Goal: Transaction & Acquisition: Purchase product/service

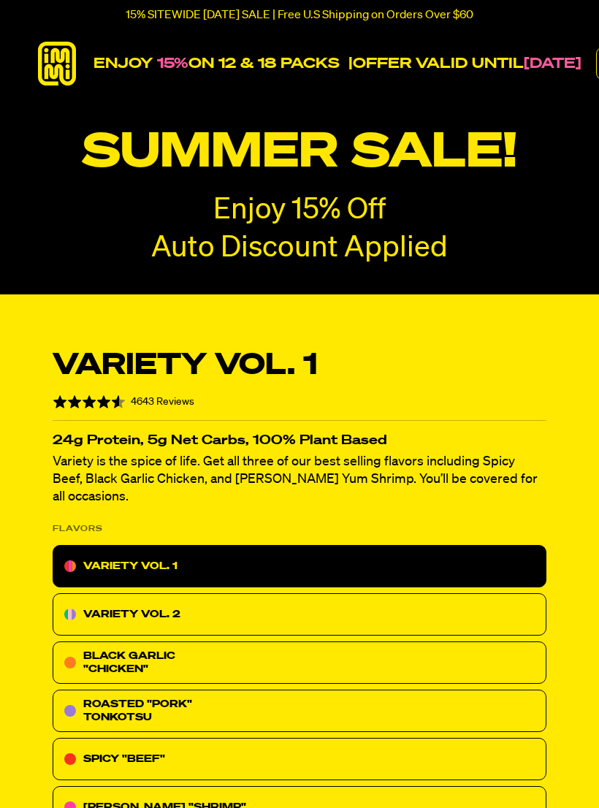
radio input "true"
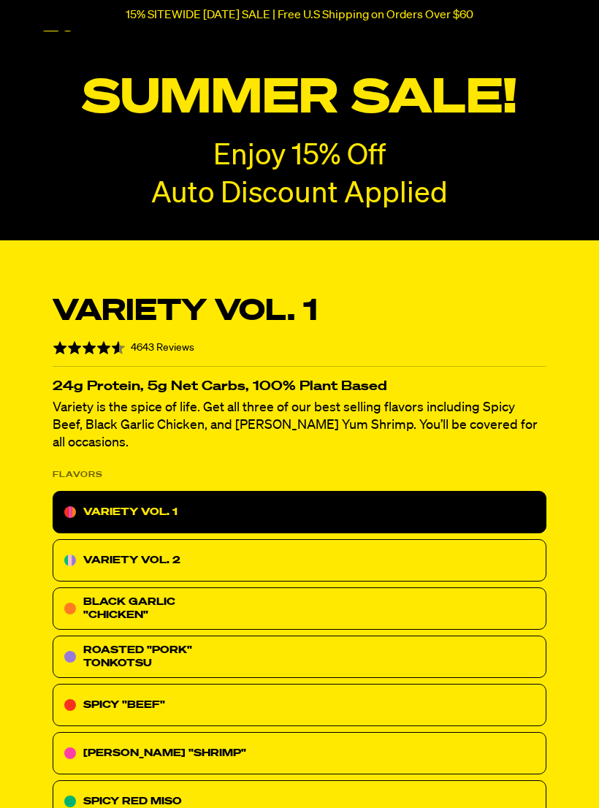
radio input "true"
click at [338, 539] on div "VARIETY VOL. 2" at bounding box center [300, 560] width 494 height 42
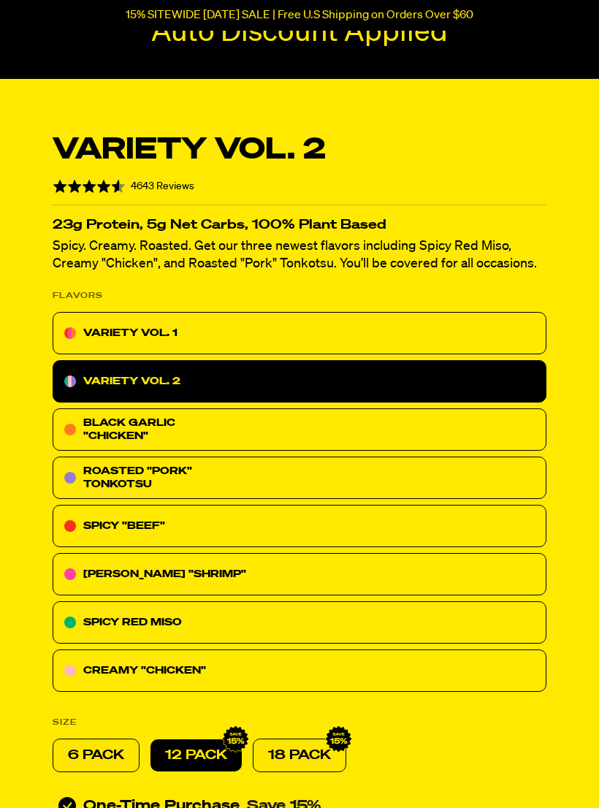
scroll to position [218, 0]
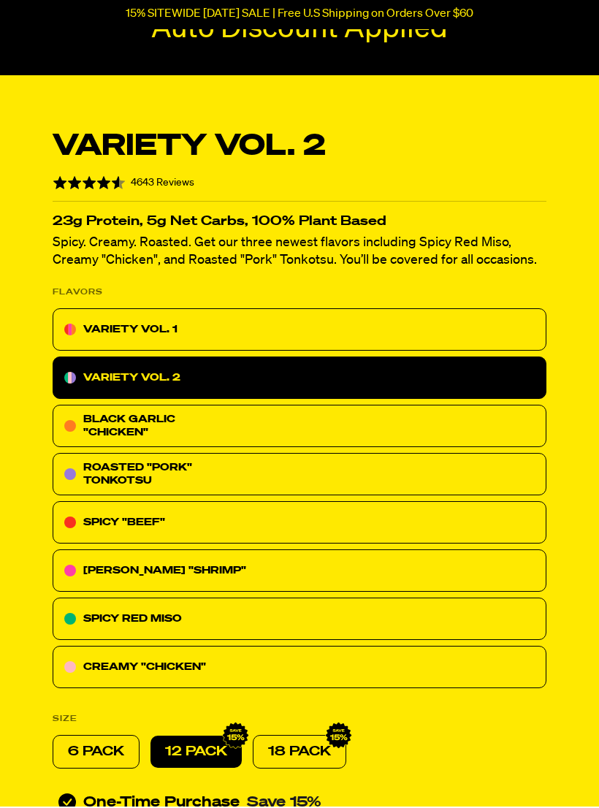
click at [101, 751] on p "6 PACK" at bounding box center [96, 753] width 56 height 18
radio input "true"
radio input "false"
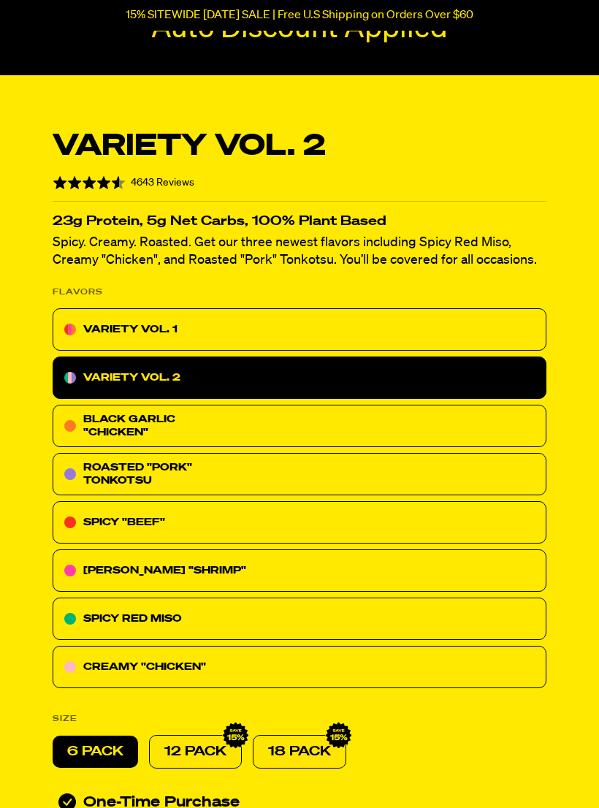
click at [270, 662] on div "CREAMY "CHICKEN"" at bounding box center [300, 667] width 494 height 42
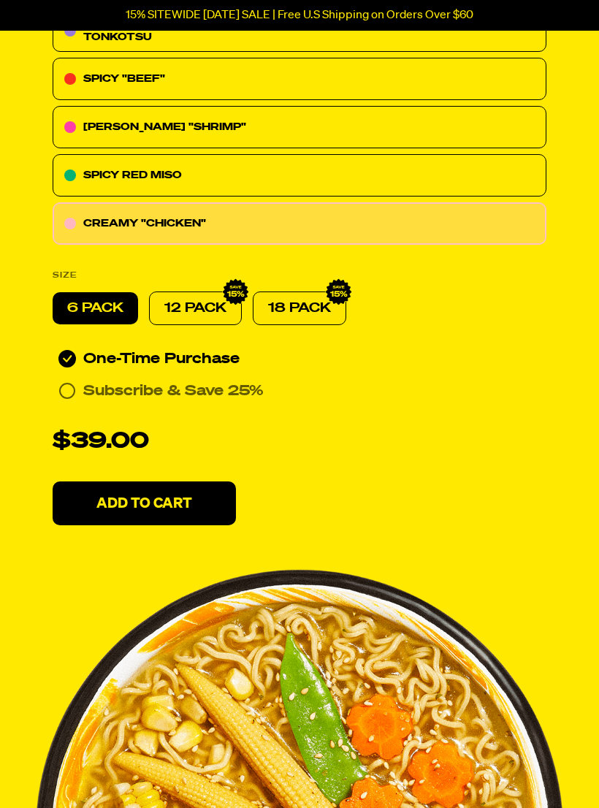
scroll to position [664, 0]
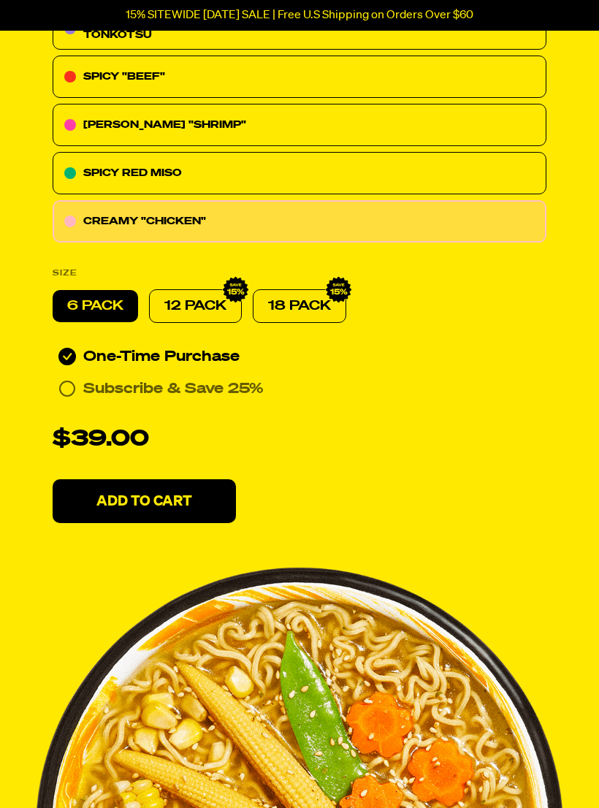
click at [175, 506] on p "Add To Cart" at bounding box center [144, 502] width 96 height 15
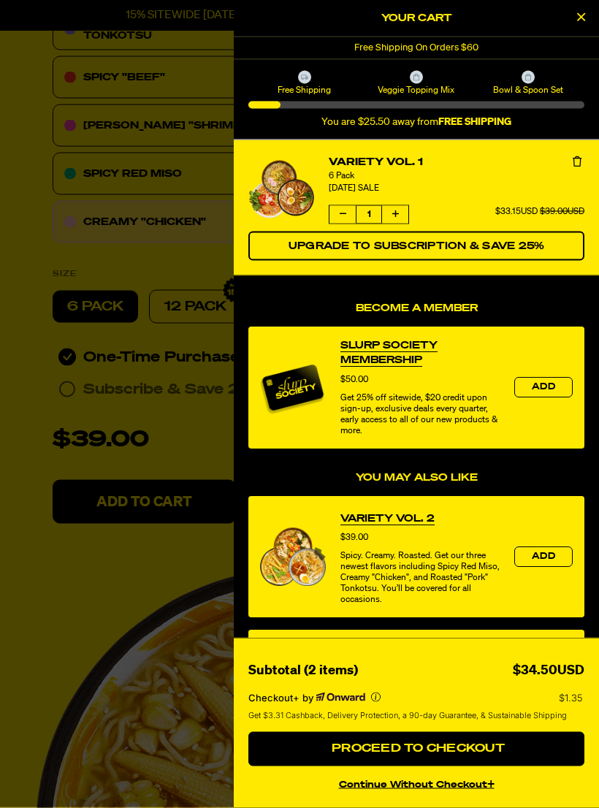
scroll to position [665, 0]
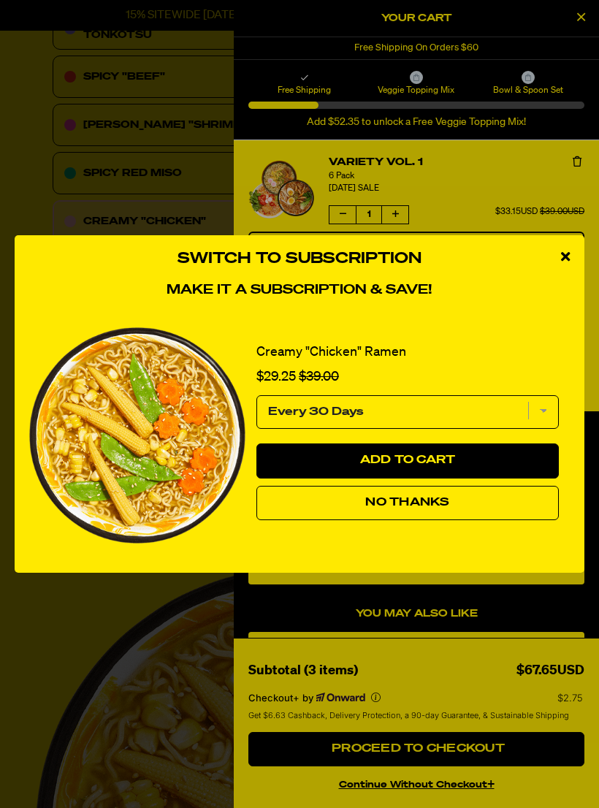
click at [432, 521] on button "No Thanks" at bounding box center [407, 503] width 302 height 35
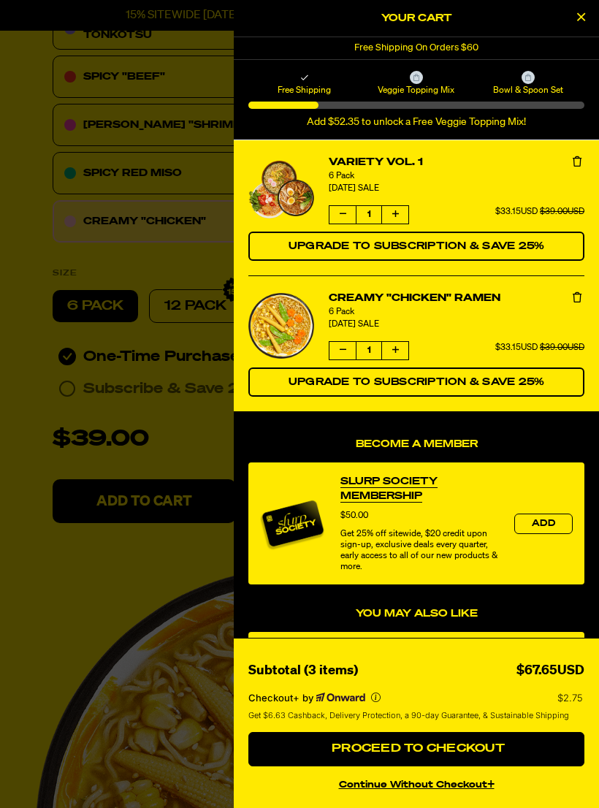
click at [425, 755] on span "Proceed to Checkout" at bounding box center [416, 749] width 177 height 12
